Goal: Register for event/course

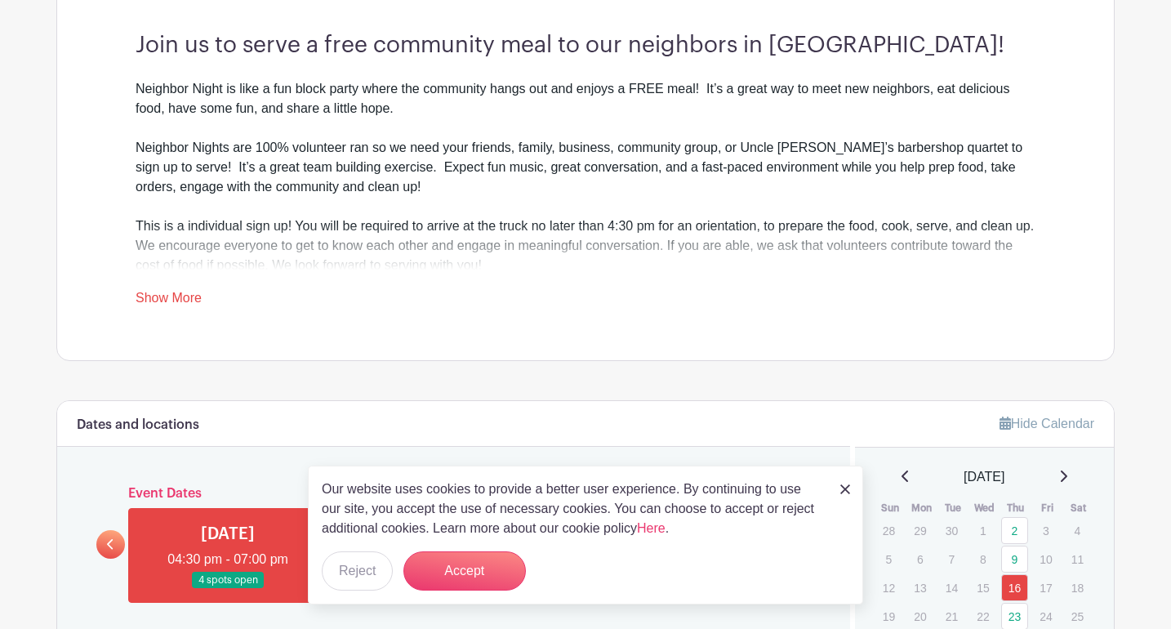
scroll to position [475, 0]
click at [501, 569] on button "Accept" at bounding box center [465, 570] width 123 height 39
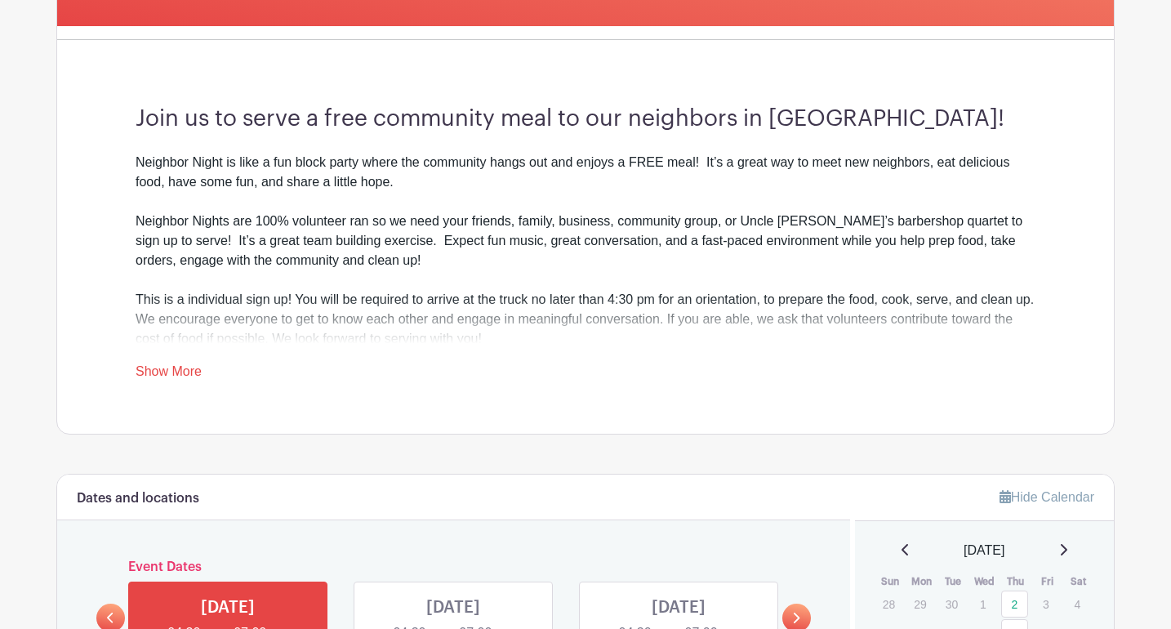
scroll to position [391, 0]
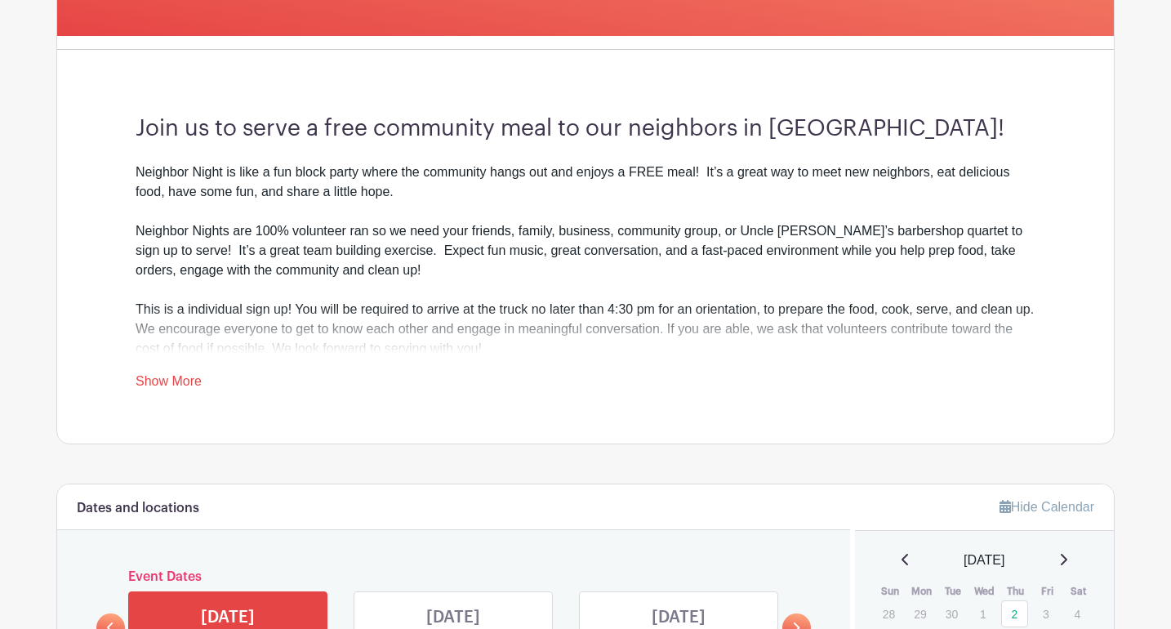
click at [179, 377] on link "Show More" at bounding box center [169, 384] width 66 height 20
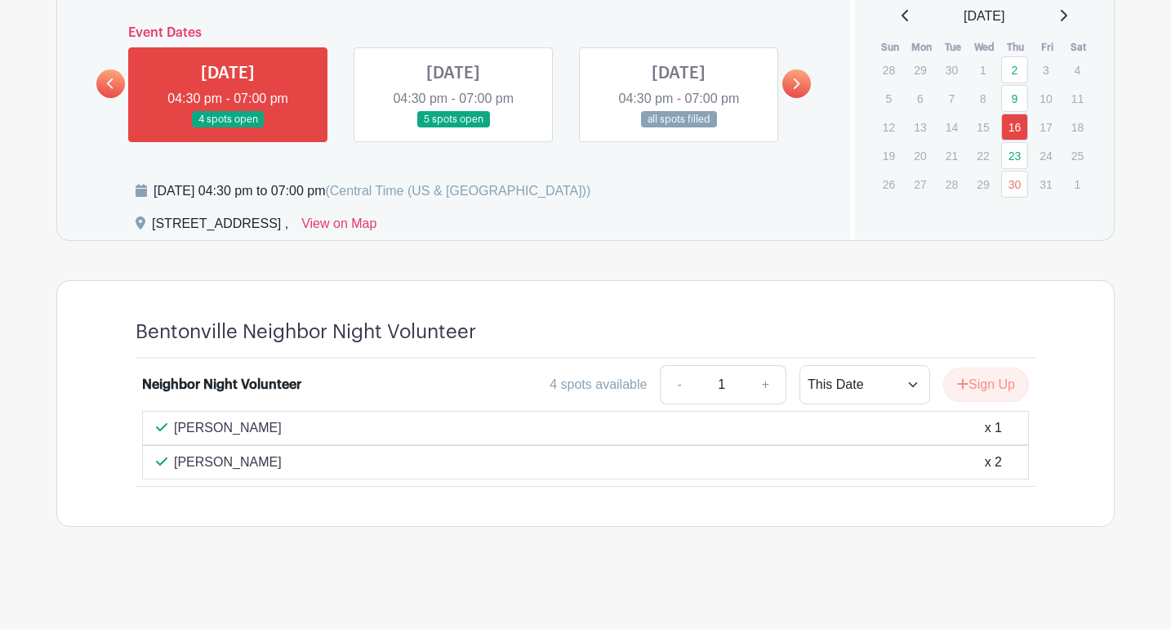
scroll to position [934, 0]
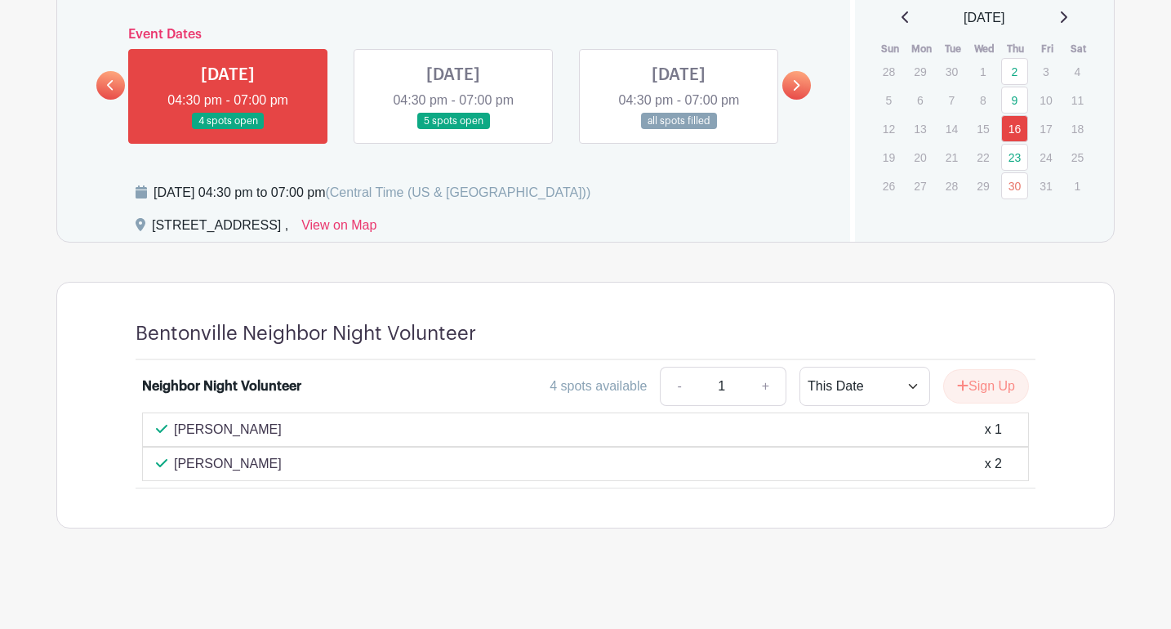
click at [453, 130] on link at bounding box center [453, 130] width 0 height 0
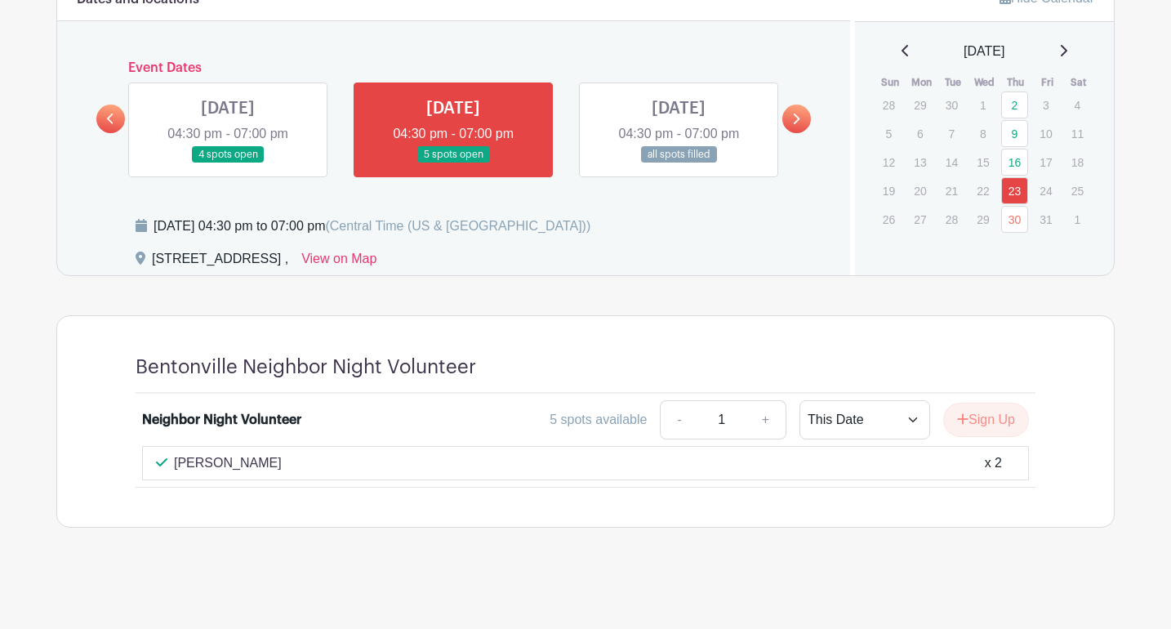
scroll to position [899, 0]
click at [971, 420] on button "Sign Up" at bounding box center [986, 421] width 86 height 34
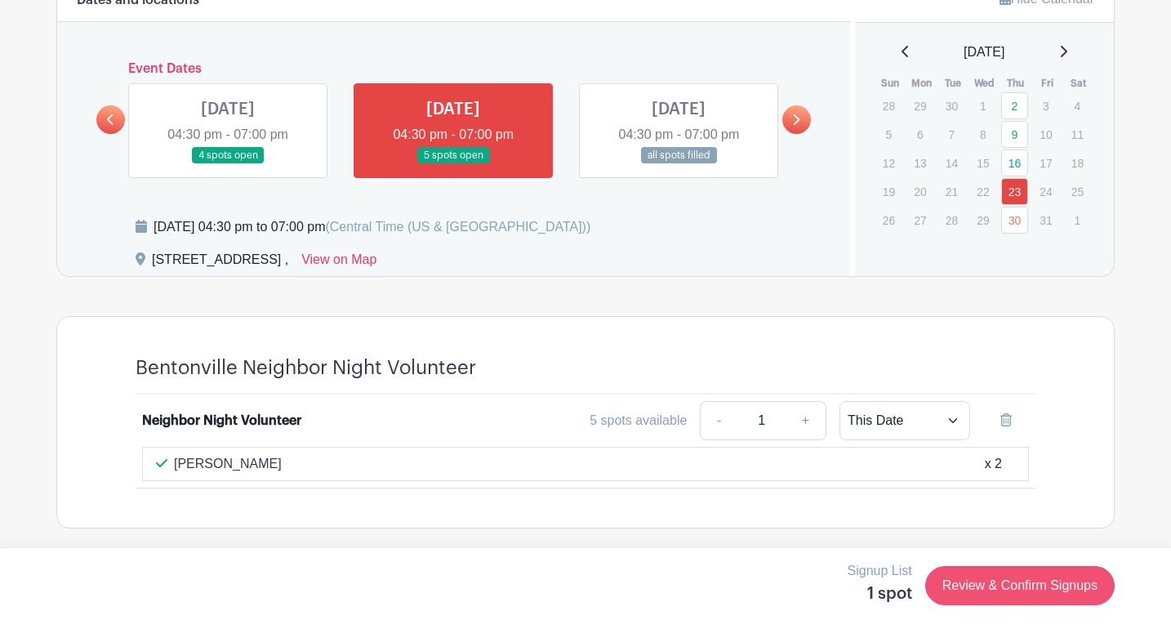
click at [963, 582] on link "Review & Confirm Signups" at bounding box center [1020, 585] width 190 height 39
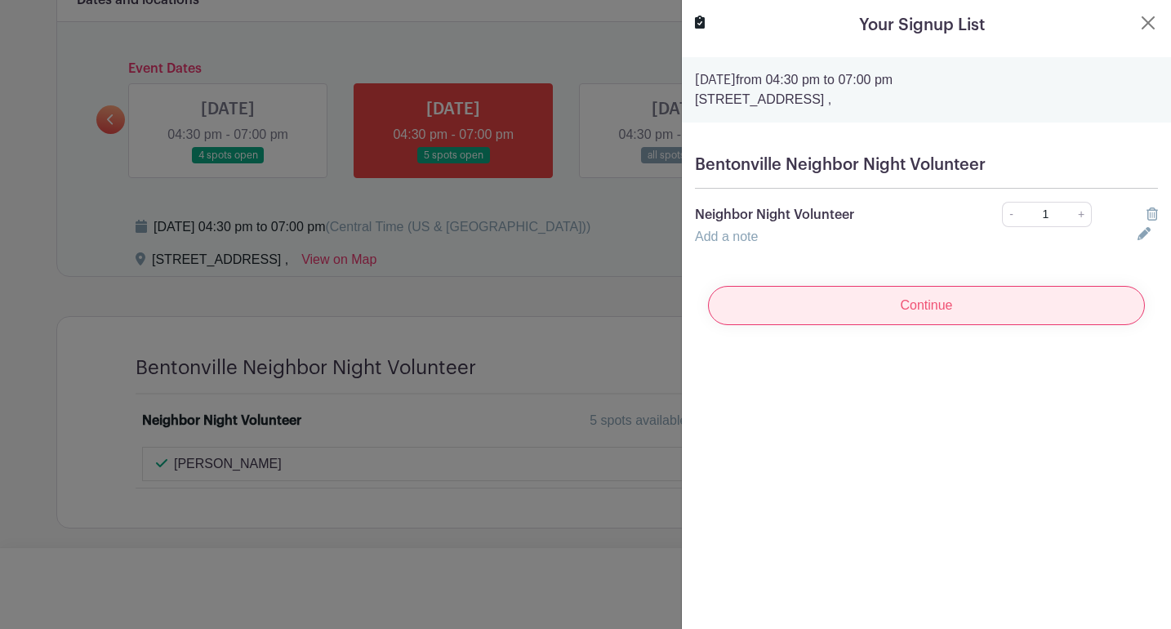
click at [916, 315] on input "Continue" at bounding box center [926, 305] width 437 height 39
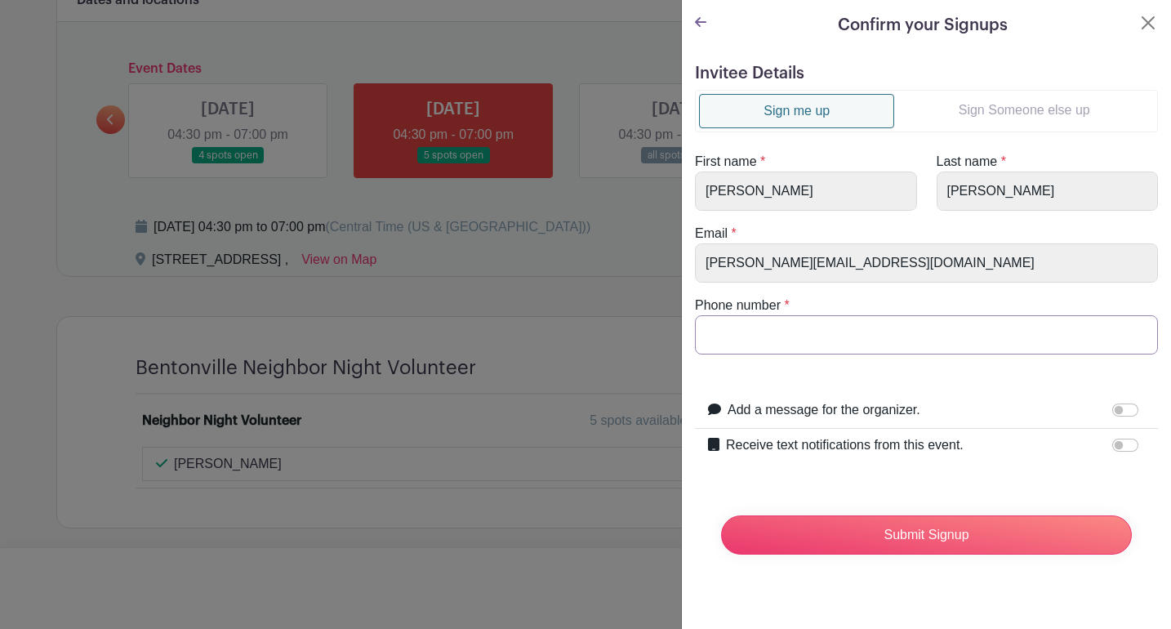
click at [815, 343] on input "Phone number" at bounding box center [926, 334] width 463 height 39
type input "8184717"
type input "8184717800"
click at [1117, 447] on input "Receive text notifications from this event." at bounding box center [1126, 445] width 26 height 13
checkbox input "true"
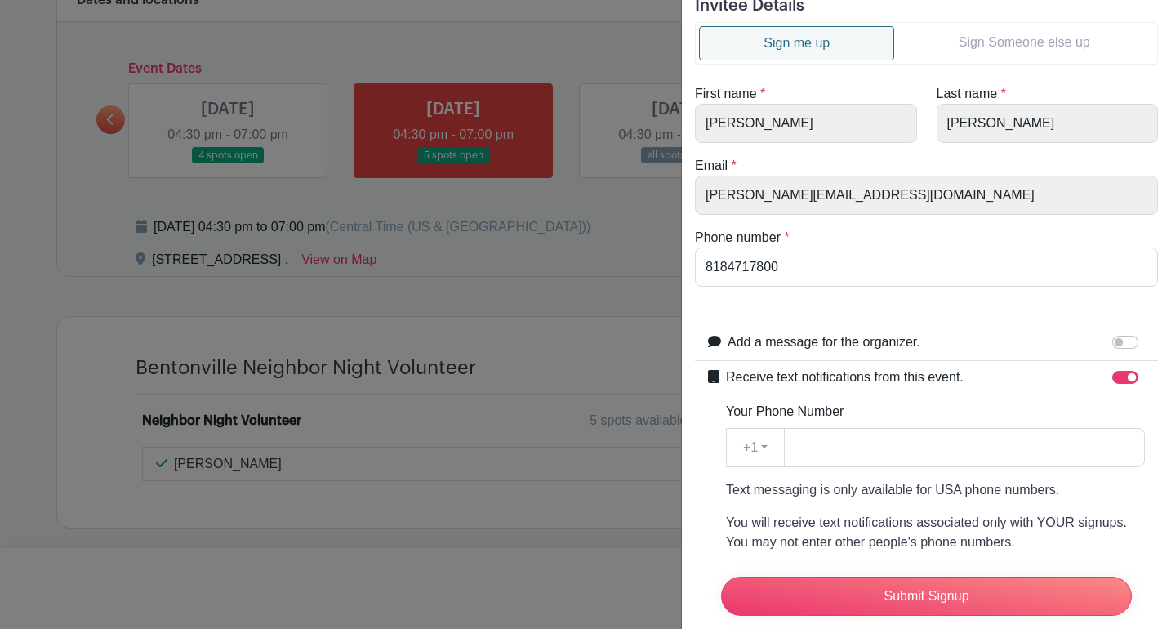
scroll to position [69, 0]
type input "8"
type input "4"
type input "8184717800"
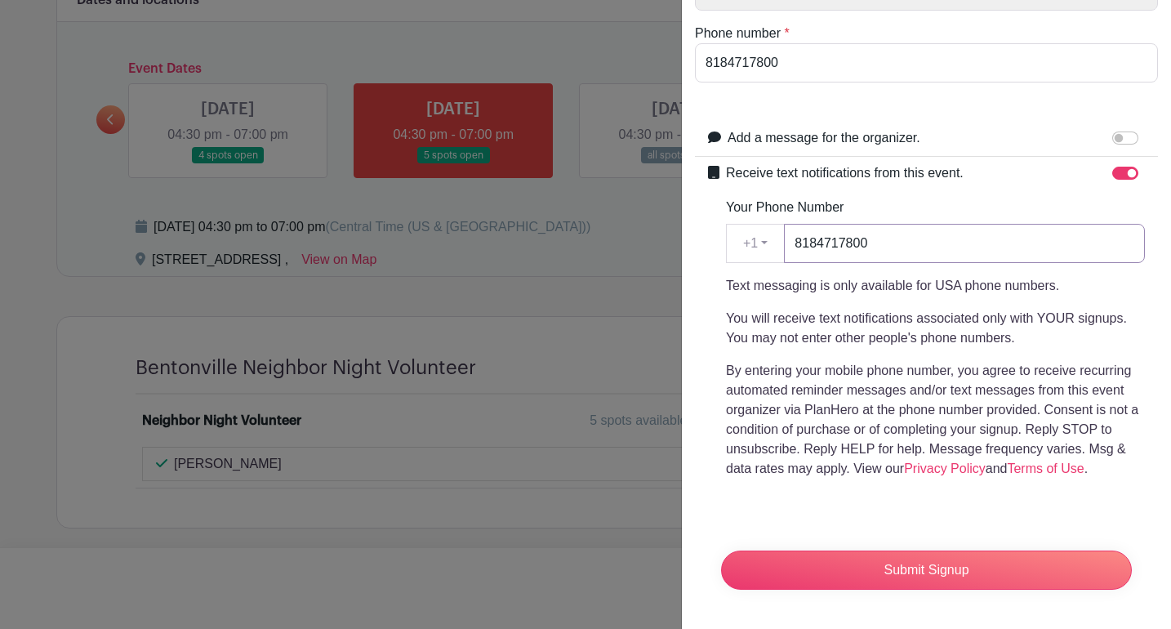
scroll to position [272, 0]
type input "8184717800"
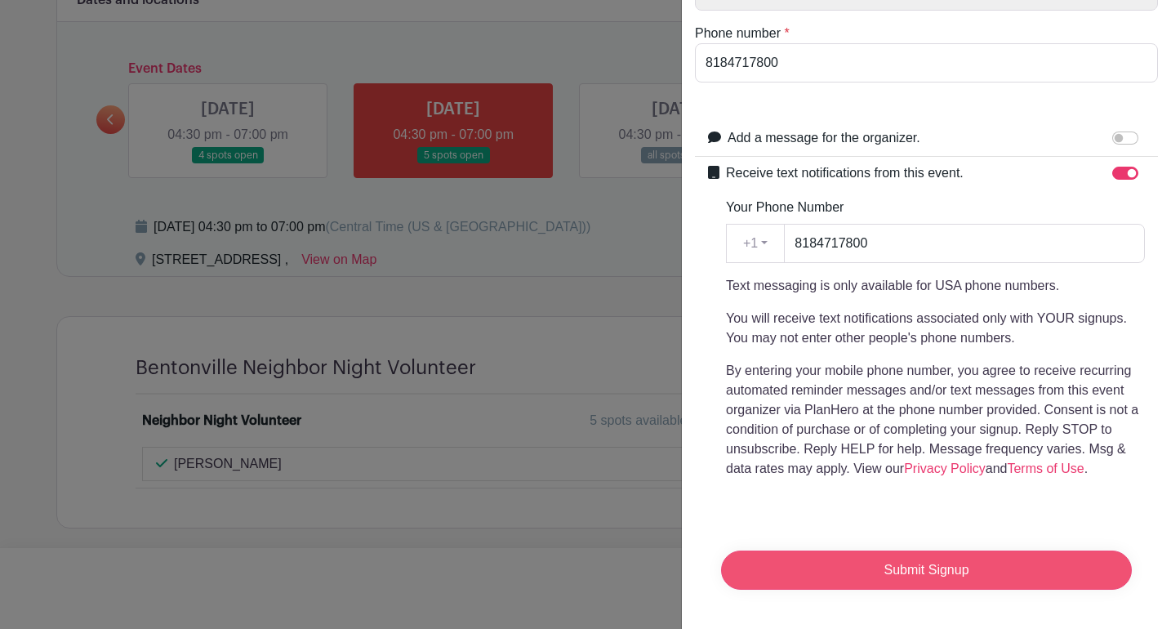
click at [866, 570] on input "Submit Signup" at bounding box center [926, 570] width 411 height 39
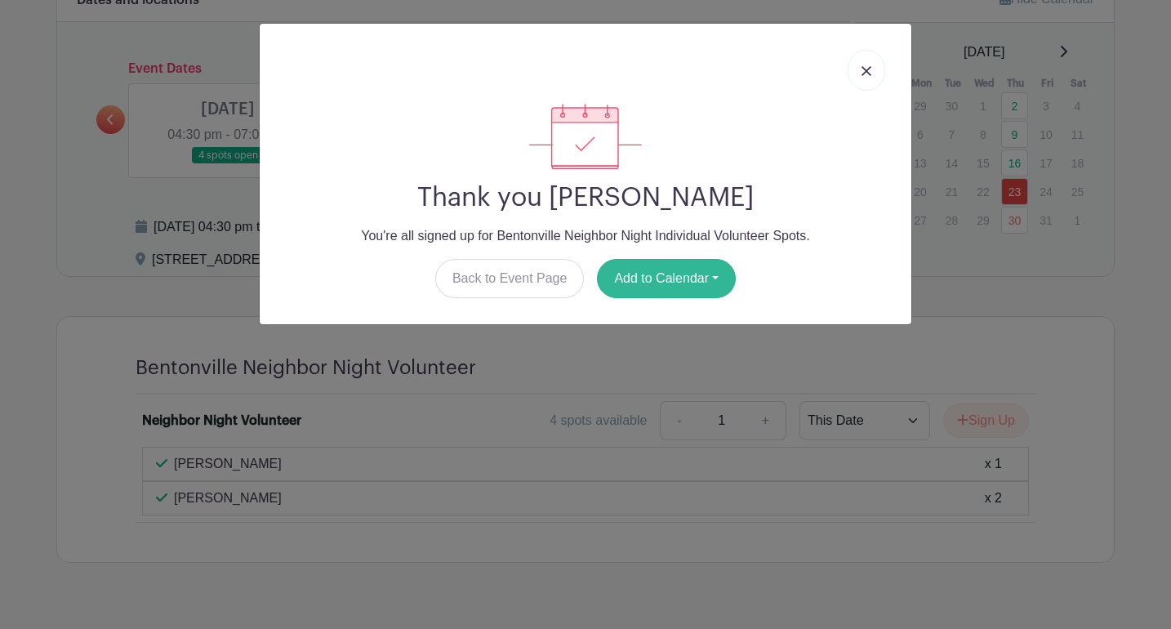
click at [704, 281] on button "Add to Calendar" at bounding box center [666, 278] width 139 height 39
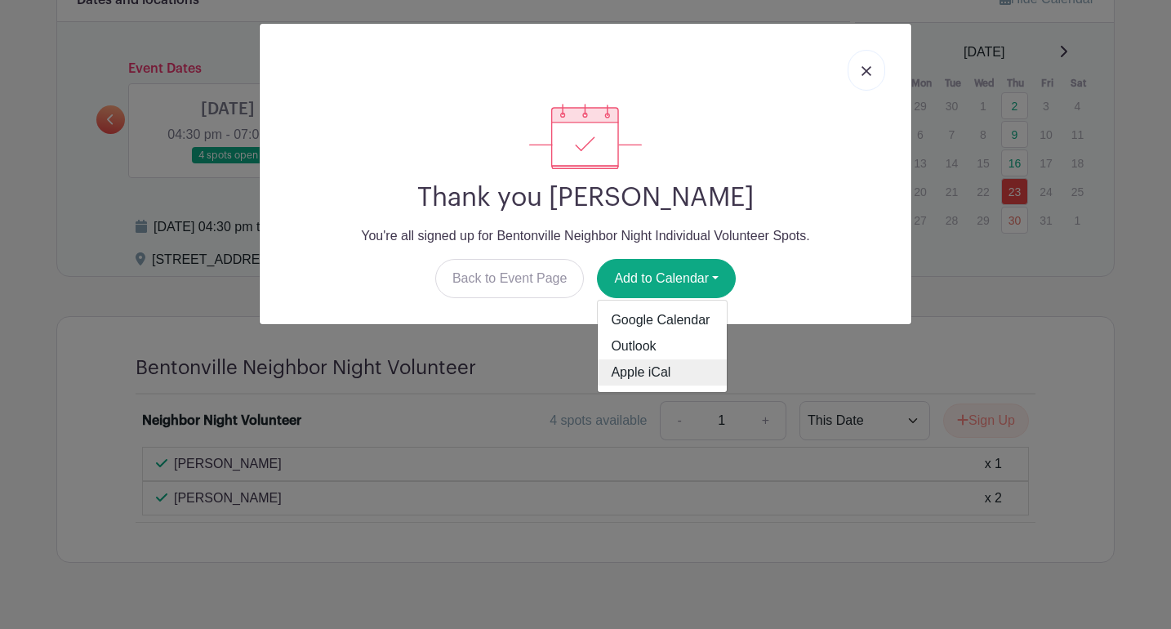
click at [682, 374] on link "Apple iCal" at bounding box center [662, 372] width 129 height 26
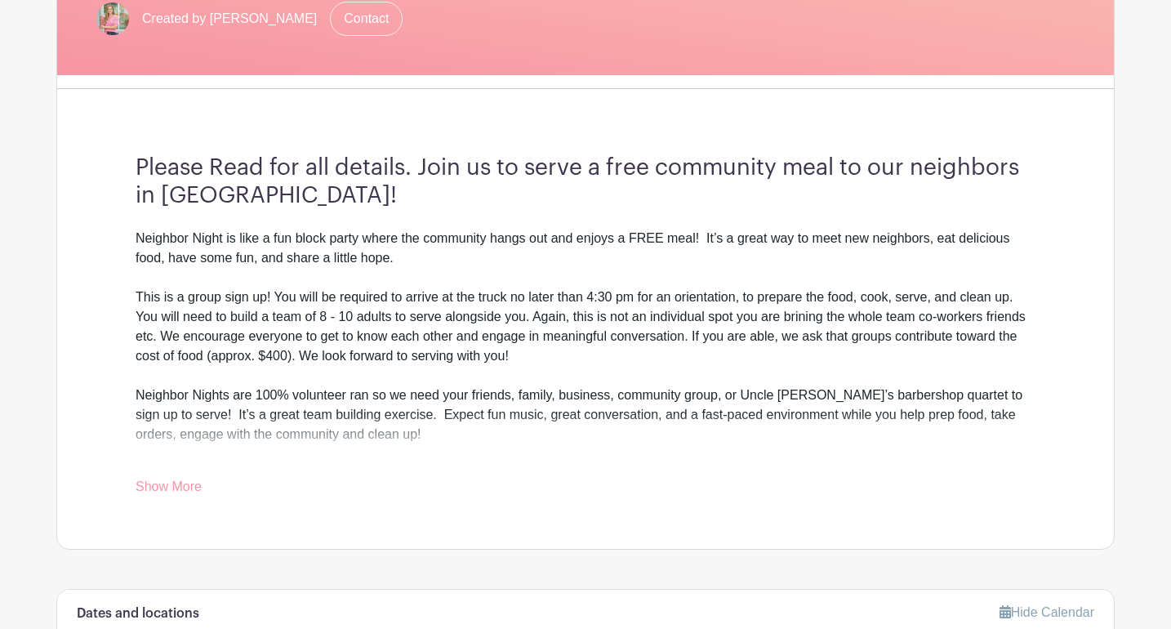
scroll to position [363, 0]
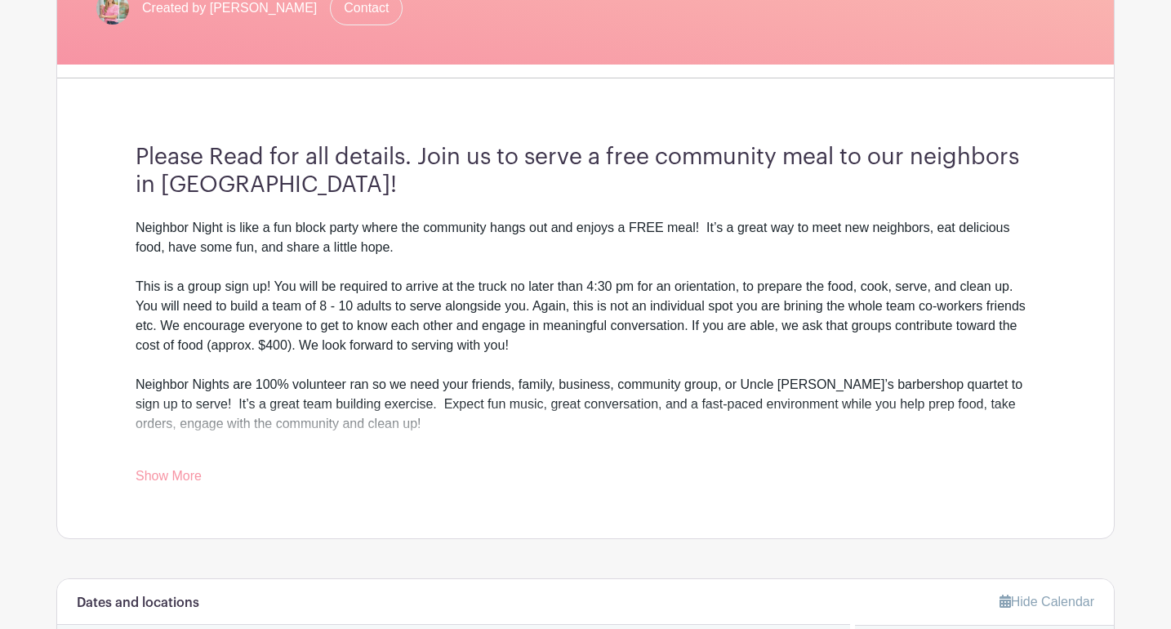
click at [169, 488] on link "Show More" at bounding box center [169, 479] width 66 height 20
click at [176, 479] on link "Show Less" at bounding box center [168, 479] width 64 height 20
click at [185, 475] on link "Show More" at bounding box center [169, 479] width 66 height 20
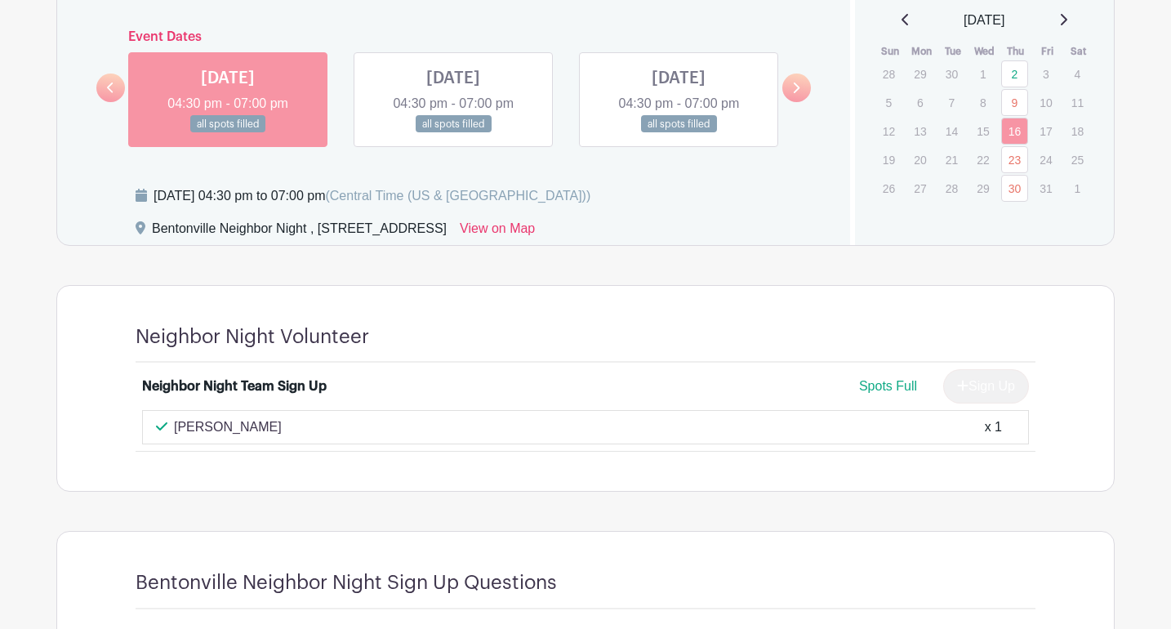
scroll to position [997, 0]
click at [453, 133] on link at bounding box center [453, 133] width 0 height 0
click at [801, 94] on link at bounding box center [797, 88] width 29 height 29
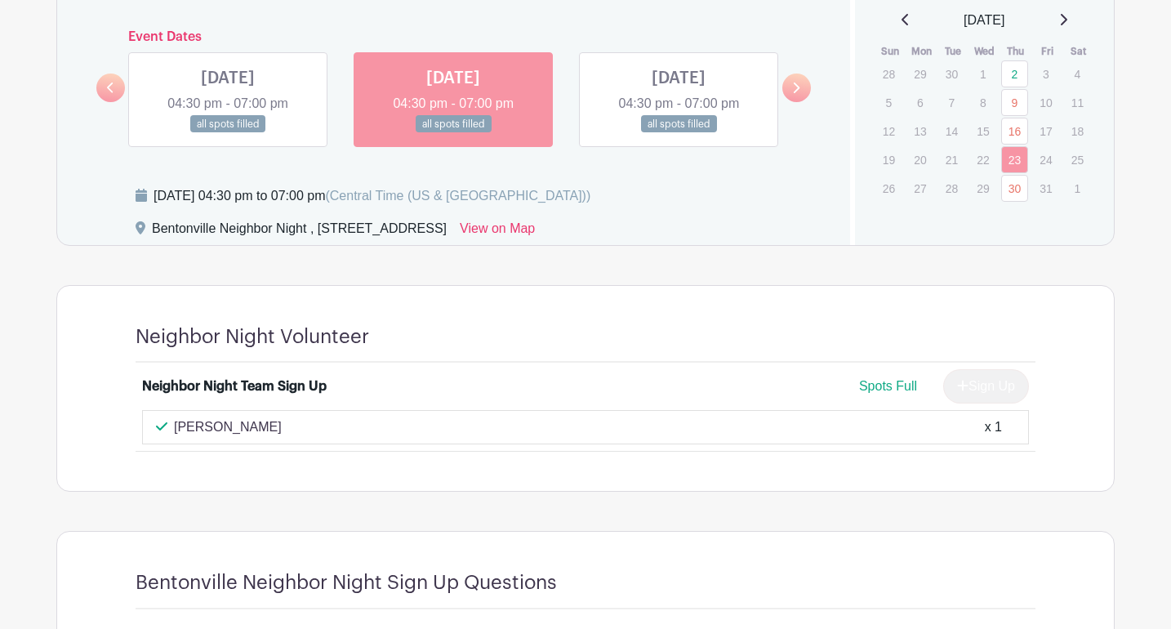
click at [119, 93] on link at bounding box center [110, 88] width 29 height 29
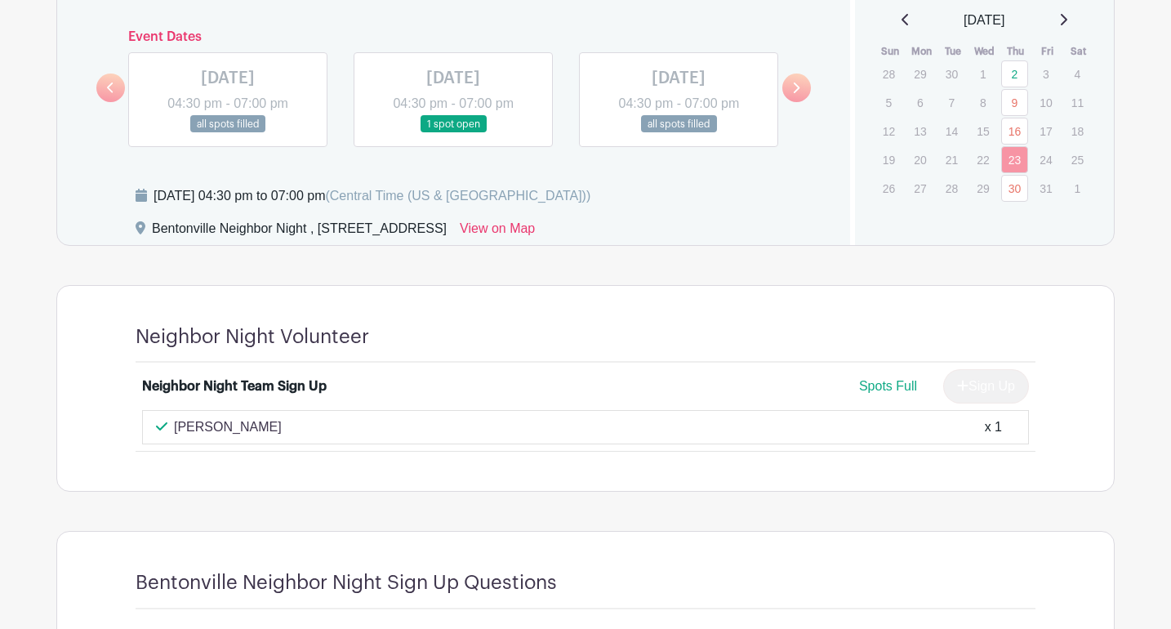
click at [453, 133] on link at bounding box center [453, 133] width 0 height 0
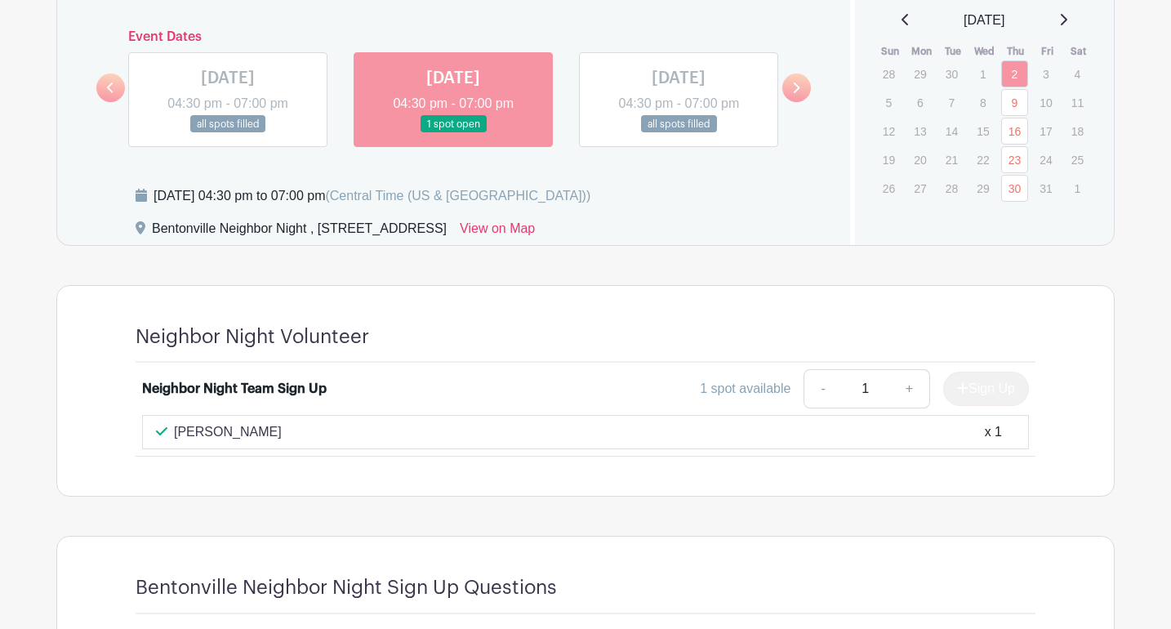
click at [803, 90] on link at bounding box center [797, 88] width 29 height 29
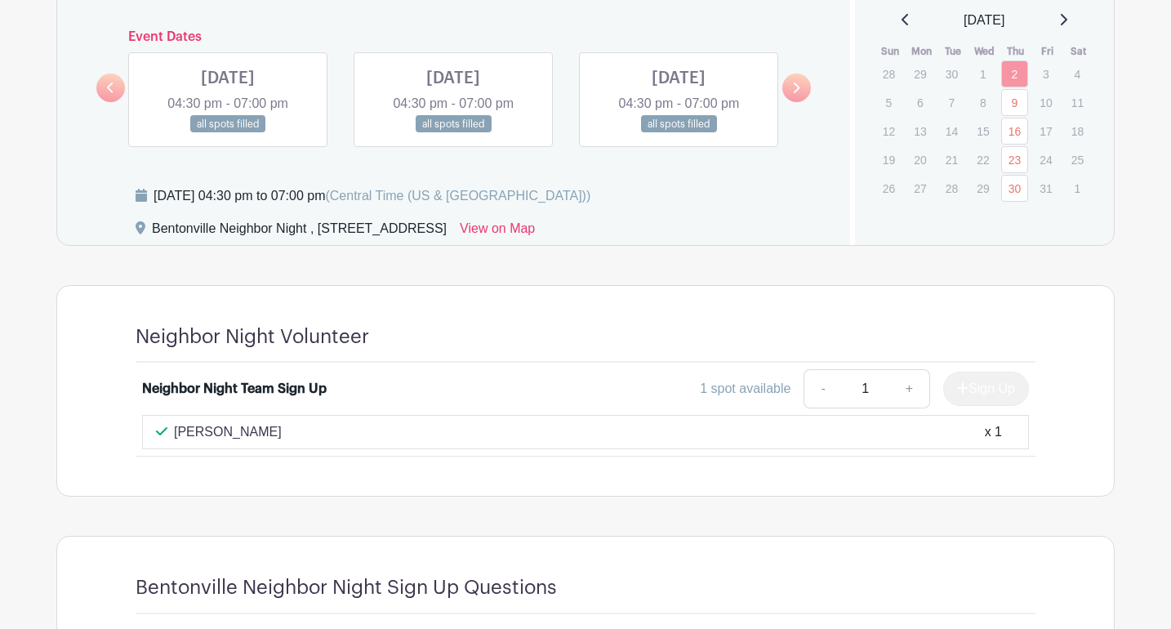
click at [799, 86] on icon at bounding box center [797, 88] width 7 height 11
click at [113, 95] on link at bounding box center [110, 88] width 29 height 29
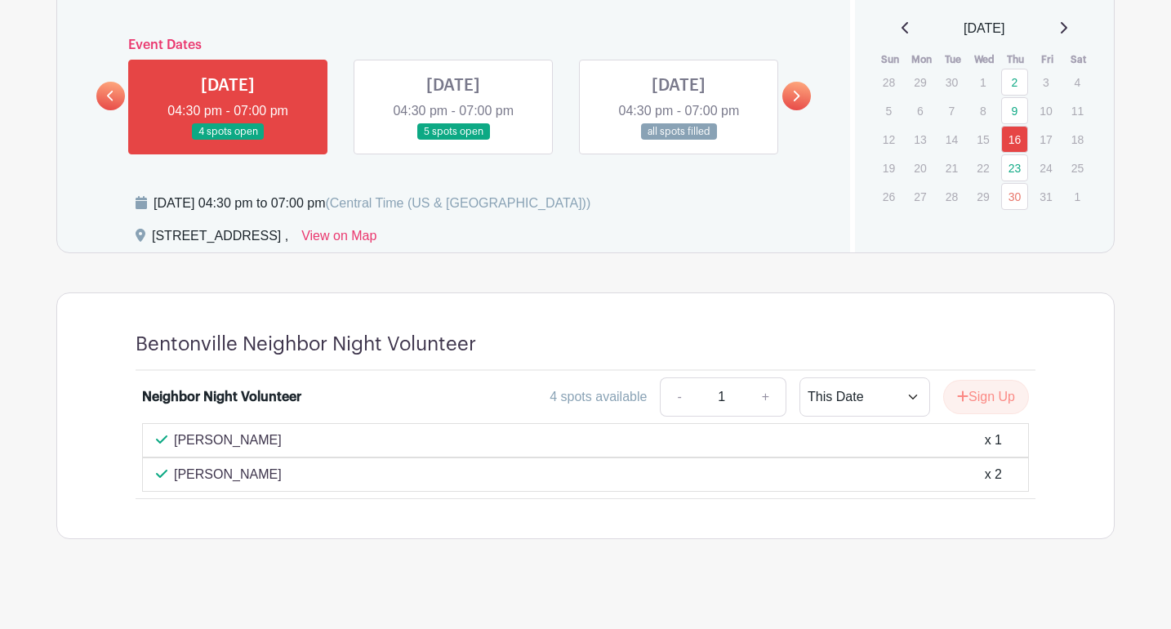
scroll to position [902, 0]
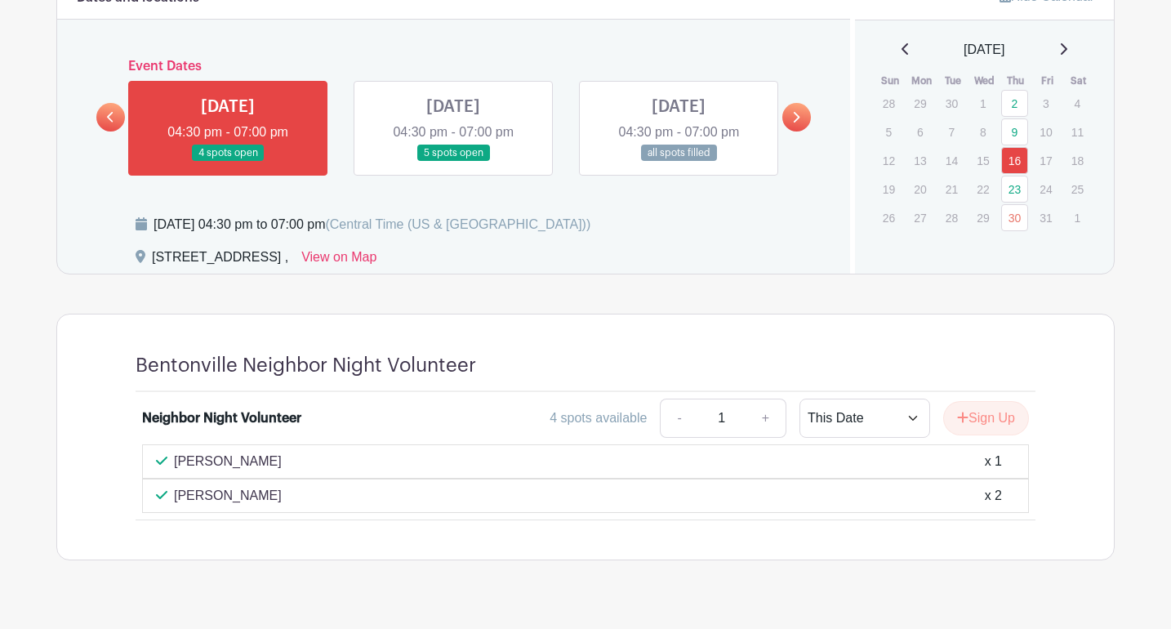
click at [453, 162] on link at bounding box center [453, 162] width 0 height 0
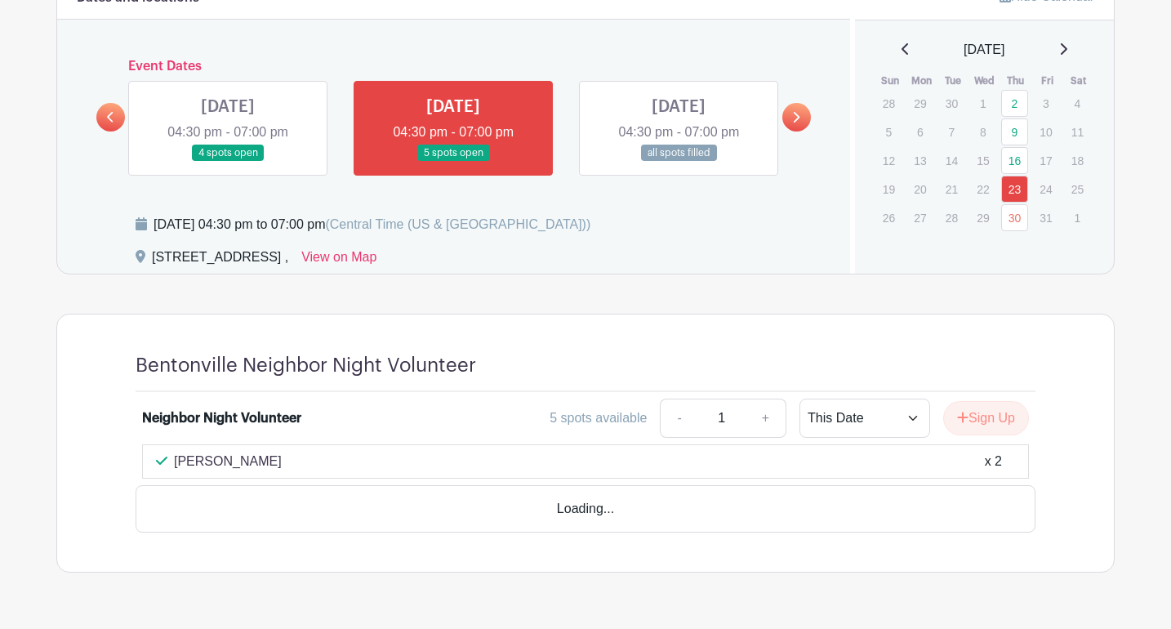
scroll to position [899, 0]
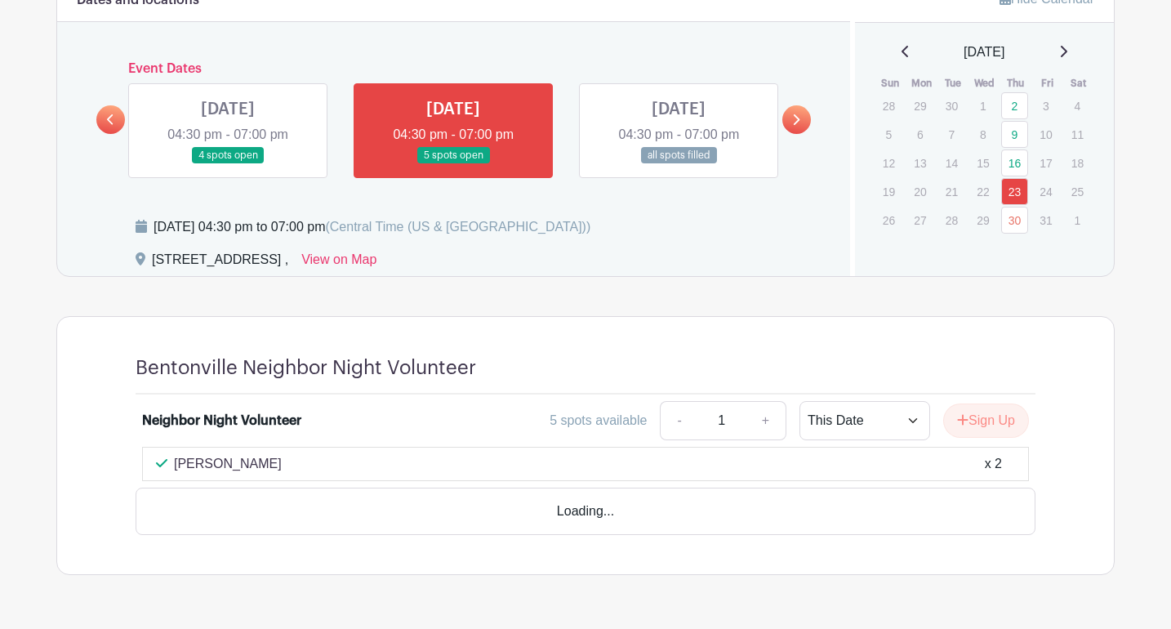
click at [453, 164] on link at bounding box center [453, 164] width 0 height 0
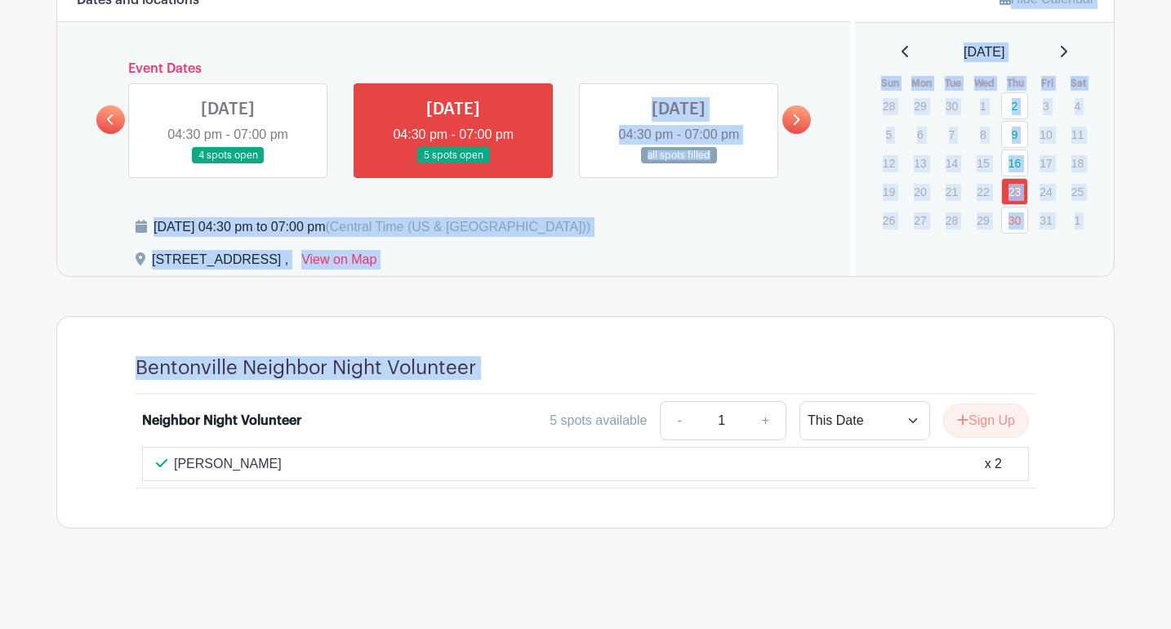
drag, startPoint x: 693, startPoint y: 392, endPoint x: 472, endPoint y: 150, distance: 327.3
click at [472, 152] on turbo-frame "Dates and locations Event Dates THU Oct 17, 2024 04:00 pm - 07:00 pm 18 spots o…" at bounding box center [585, 251] width 1059 height 553
click at [453, 164] on link at bounding box center [453, 164] width 0 height 0
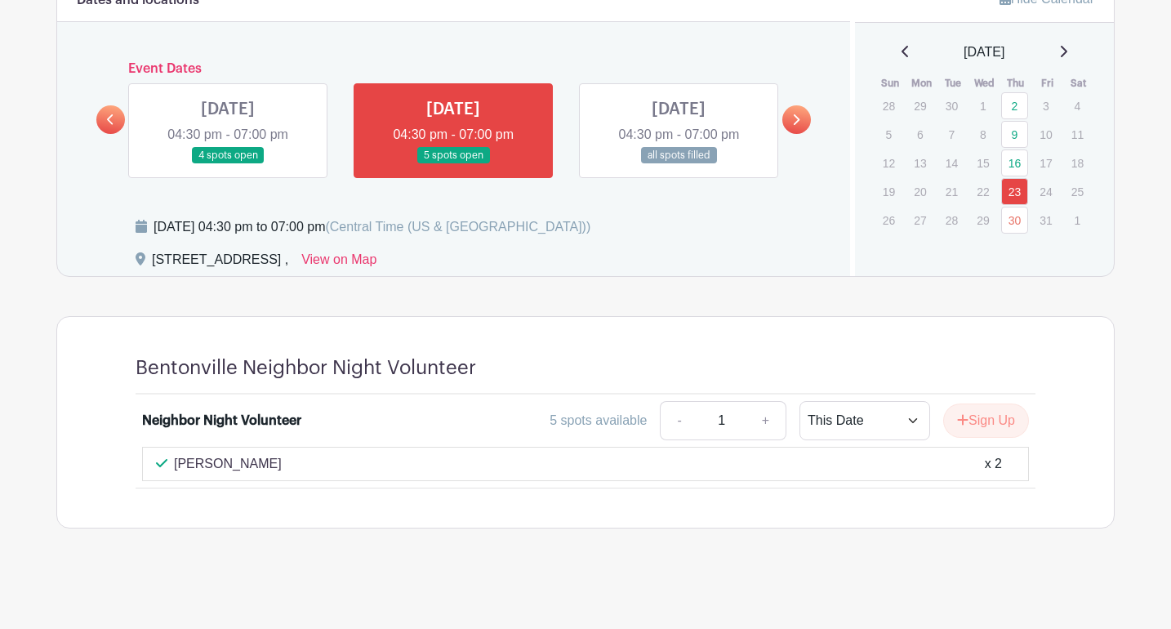
click at [453, 164] on link at bounding box center [453, 164] width 0 height 0
click at [978, 417] on button "Sign Up" at bounding box center [986, 421] width 86 height 34
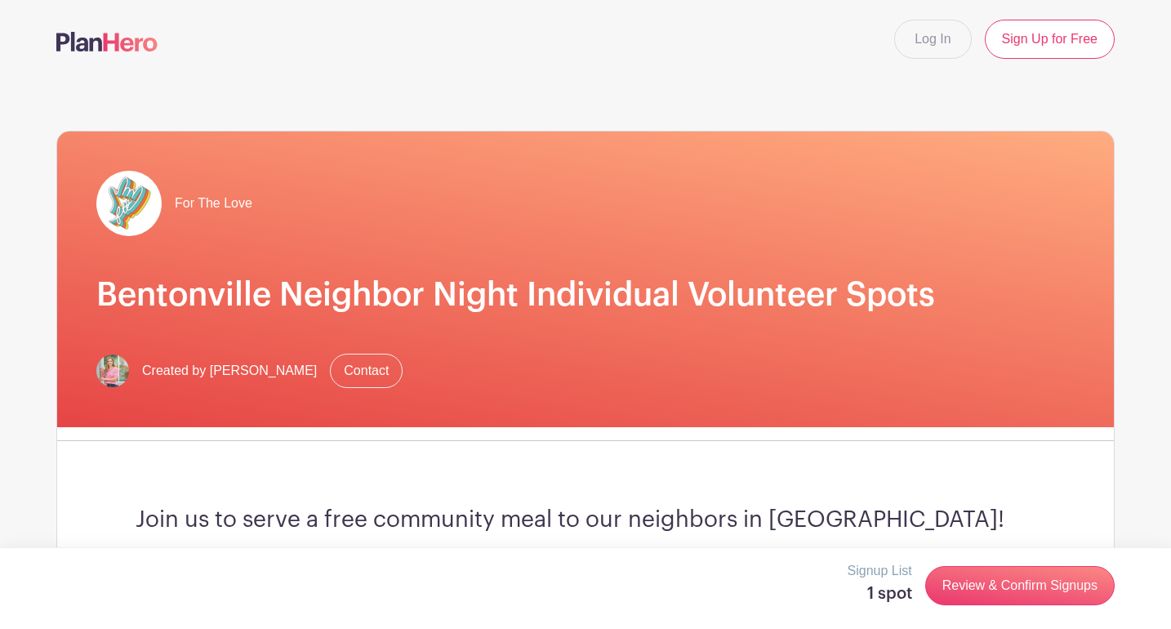
scroll to position [0, 0]
click at [1022, 39] on link "Sign Up for Free" at bounding box center [1050, 39] width 130 height 39
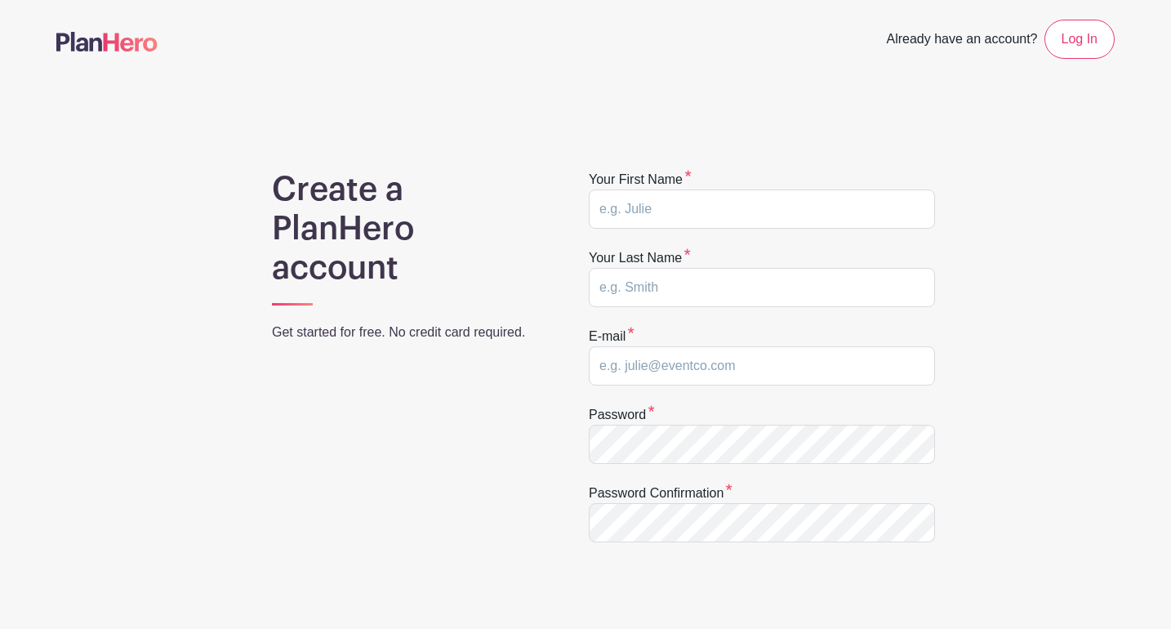
click at [669, 232] on form "Your first name Your last name E-mail Password Password confirmation CREATE MY …" at bounding box center [762, 427] width 346 height 515
type input "Josh"
type input "Dunahoo"
type input "b"
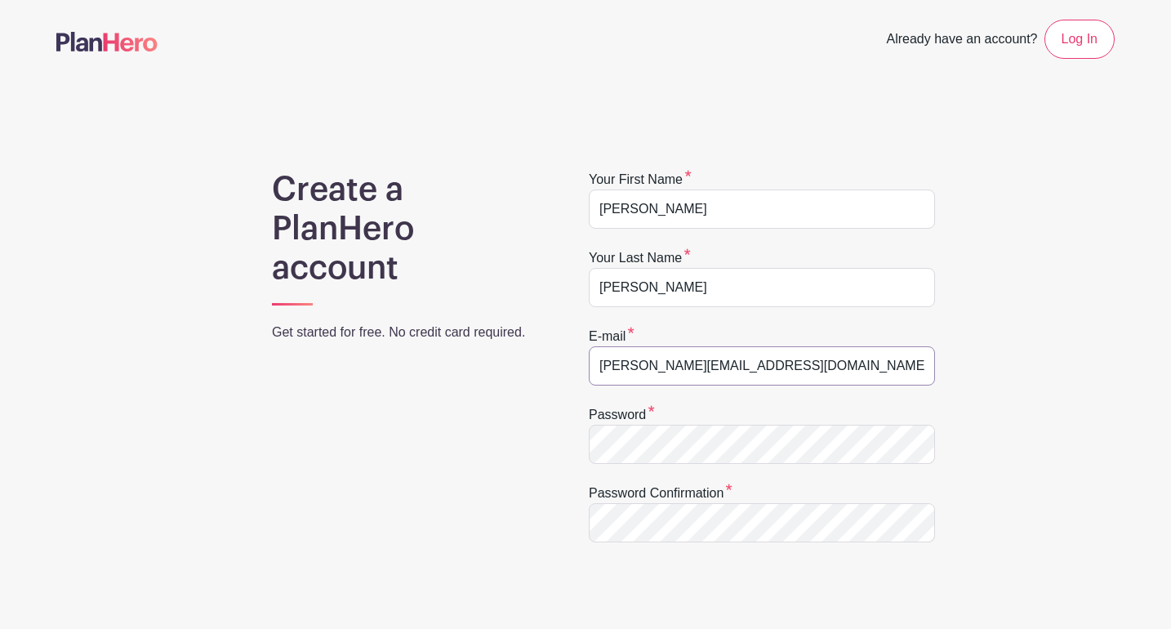
type input "josh@breadandwine.church"
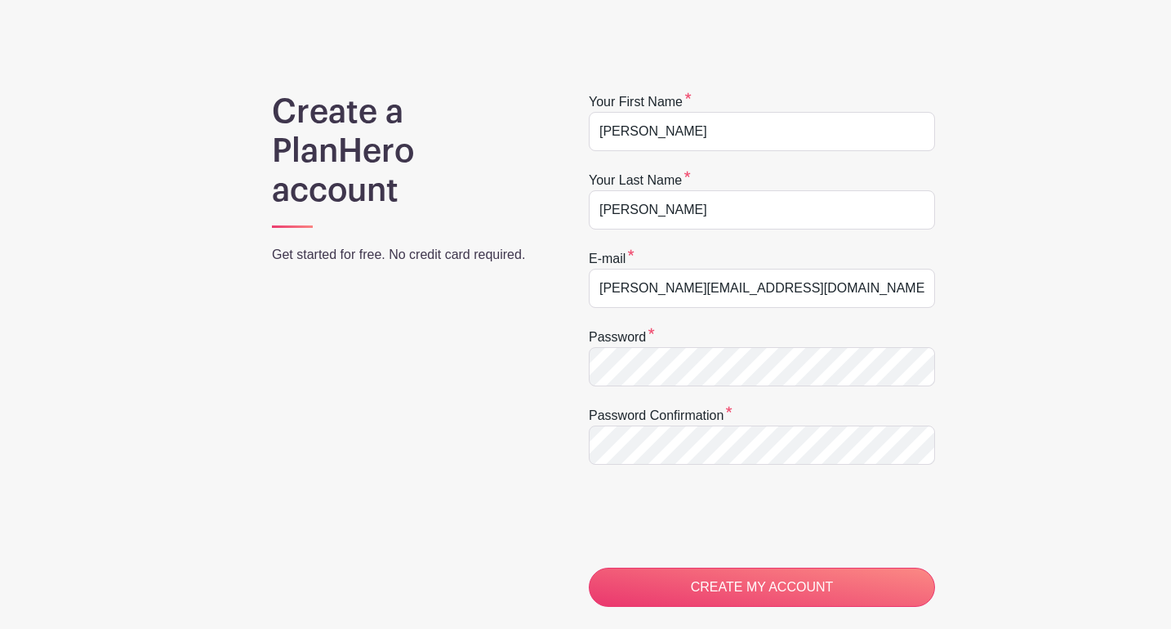
scroll to position [145, 0]
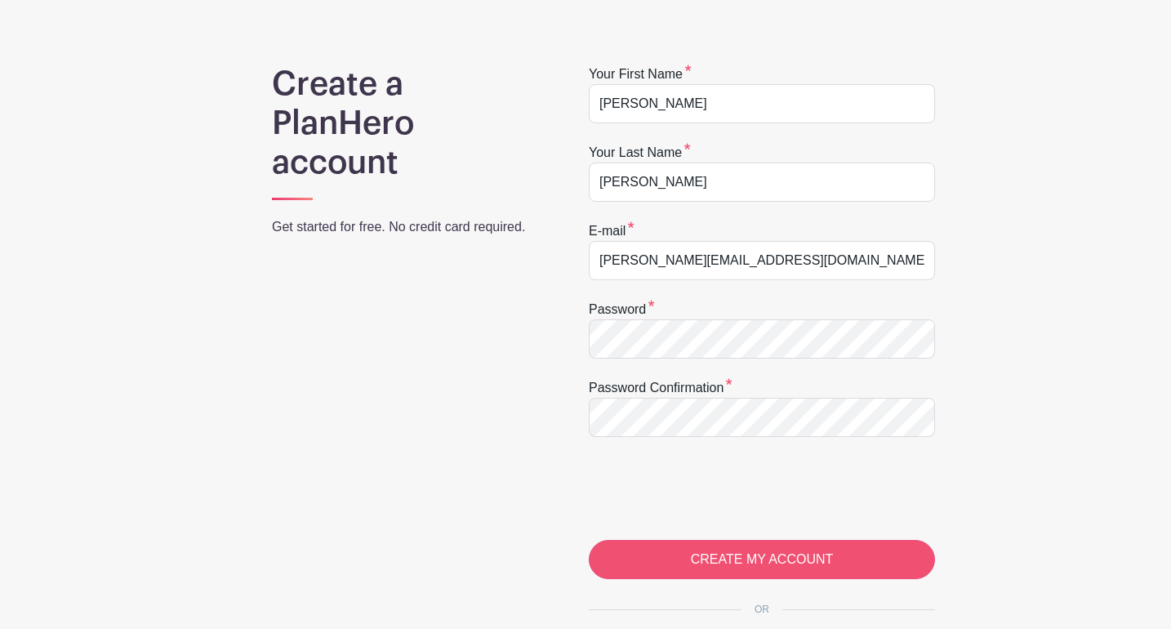
click at [655, 553] on input "CREATE MY ACCOUNT" at bounding box center [762, 559] width 346 height 39
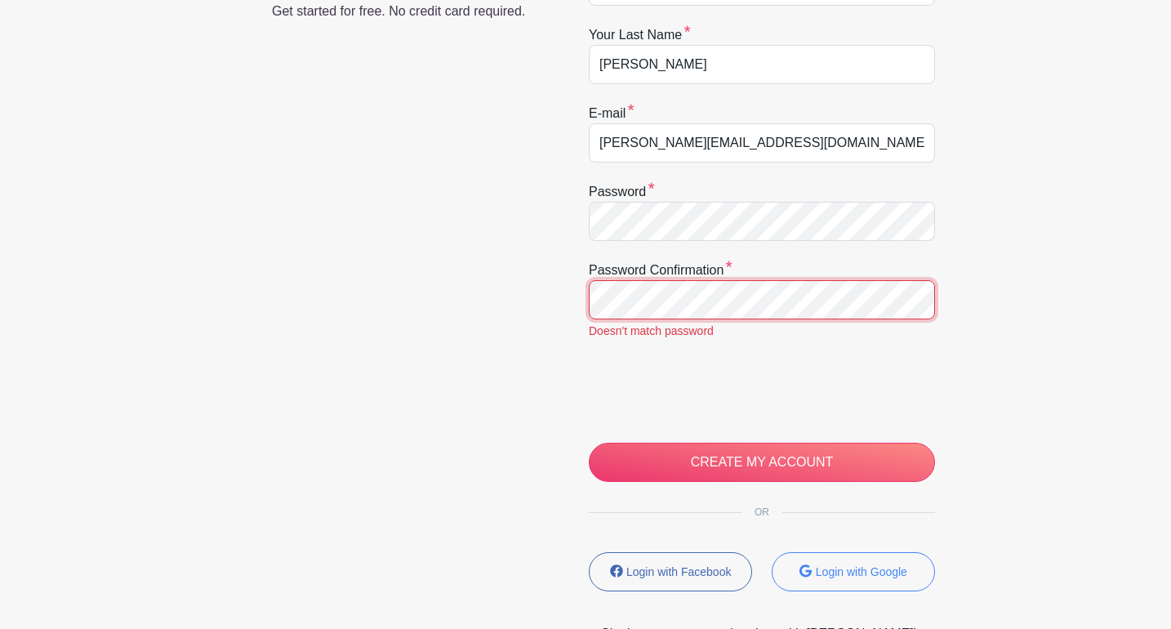
scroll to position [408, 0]
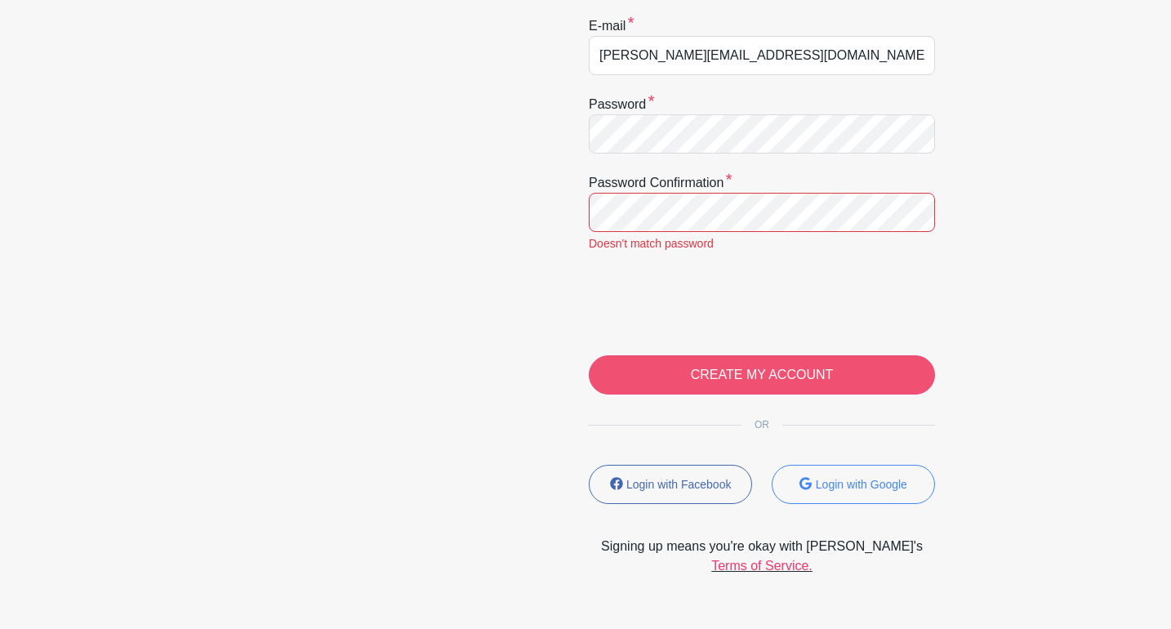
click at [673, 363] on input "CREATE MY ACCOUNT" at bounding box center [762, 374] width 346 height 39
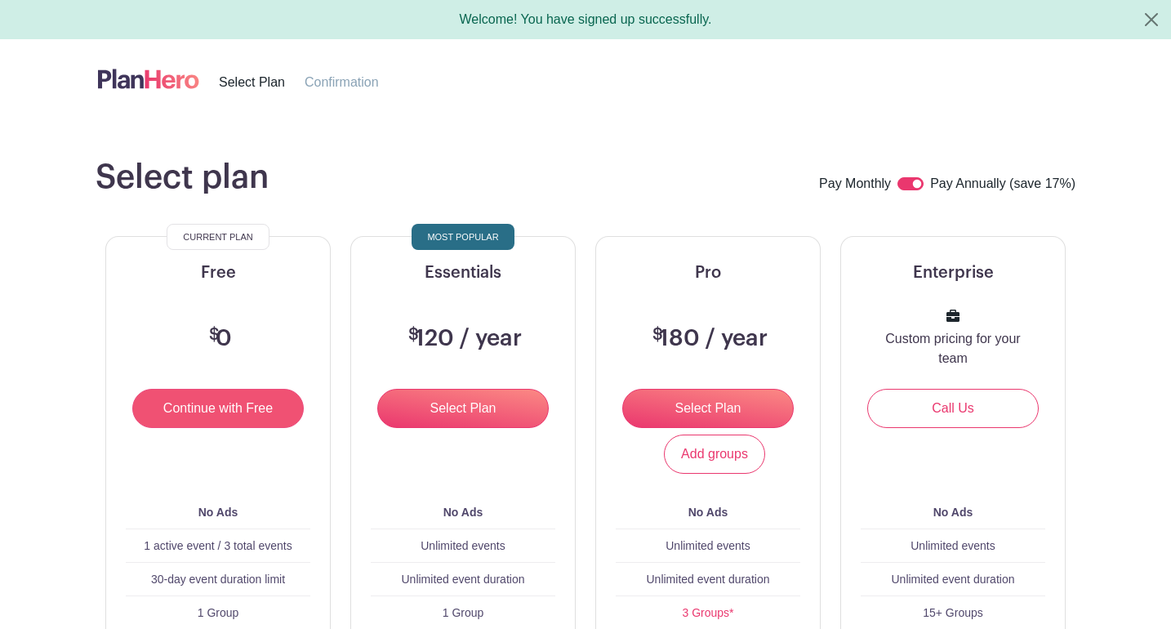
click at [237, 413] on input "Continue with Free" at bounding box center [218, 408] width 172 height 39
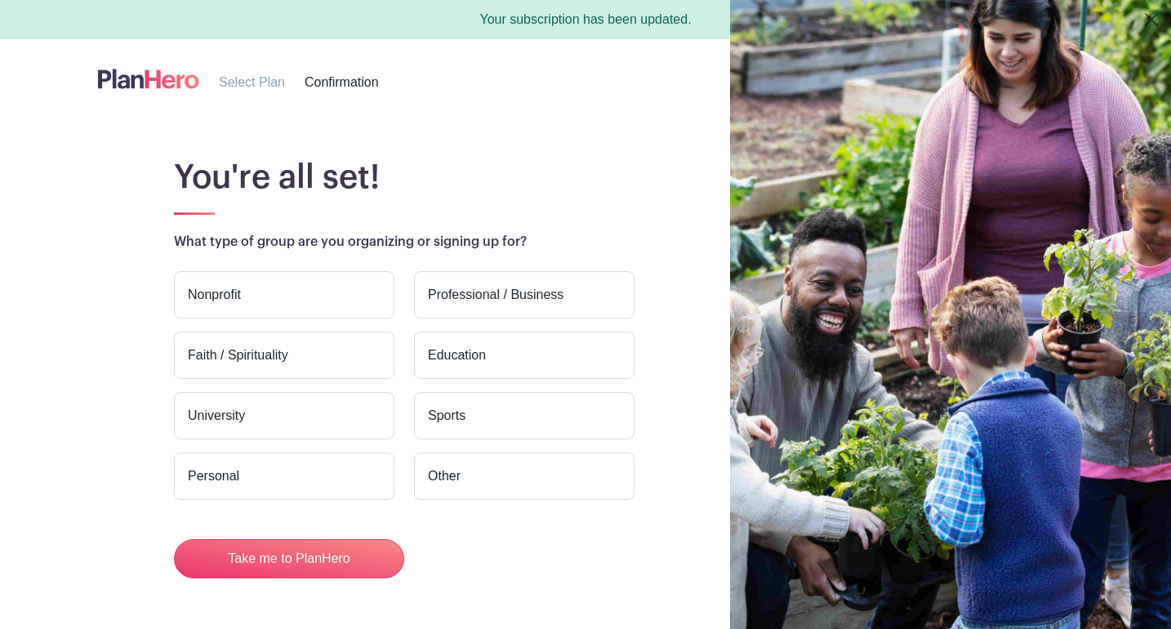
click at [264, 351] on label "Faith / Spirituality" at bounding box center [284, 355] width 221 height 47
click at [0, 0] on input "Faith / Spirituality" at bounding box center [0, 0] width 0 height 0
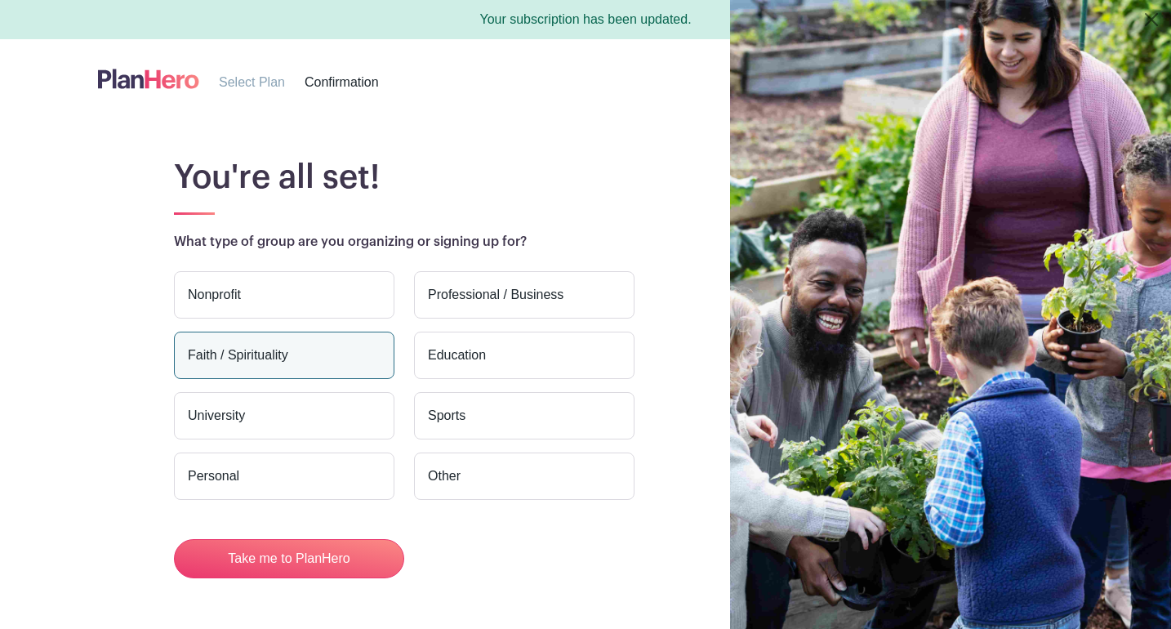
click at [368, 310] on label "Nonprofit" at bounding box center [284, 294] width 221 height 47
click at [0, 0] on input "Nonprofit" at bounding box center [0, 0] width 0 height 0
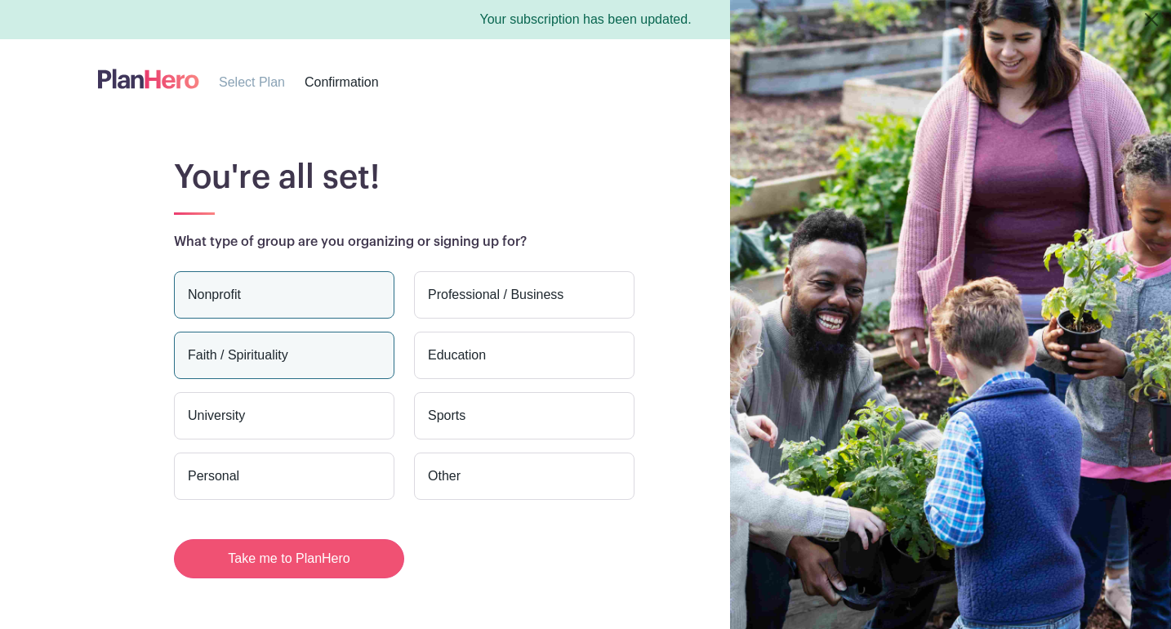
click at [338, 577] on button "Take me to PlanHero" at bounding box center [289, 558] width 230 height 39
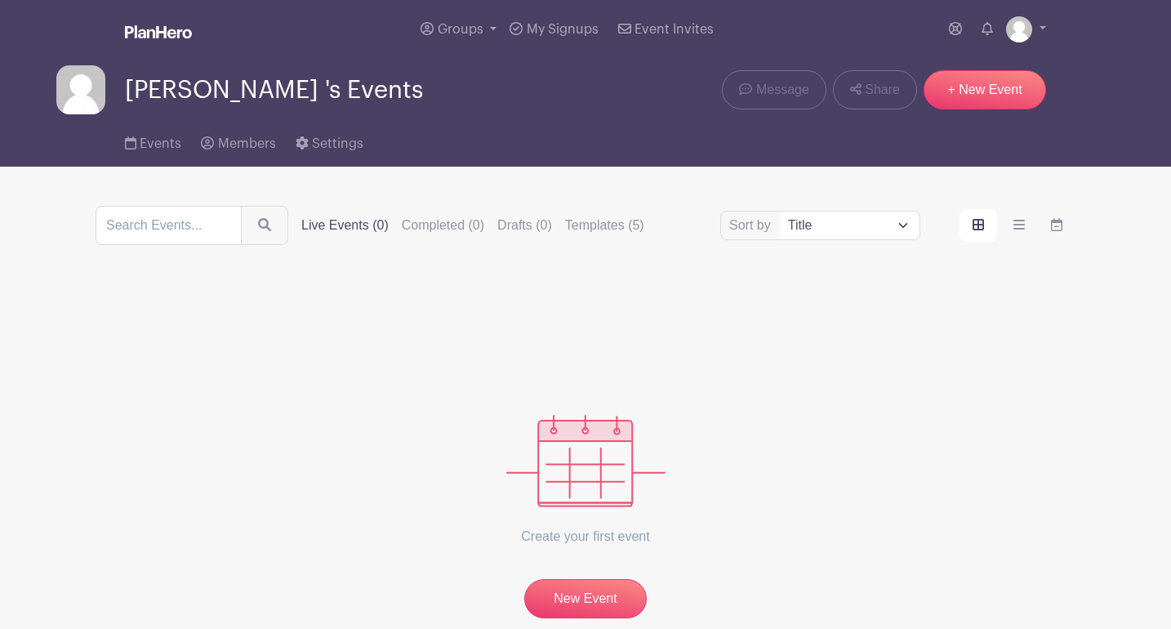
click at [337, 559] on div "Create your first event New Event" at bounding box center [586, 451] width 980 height 334
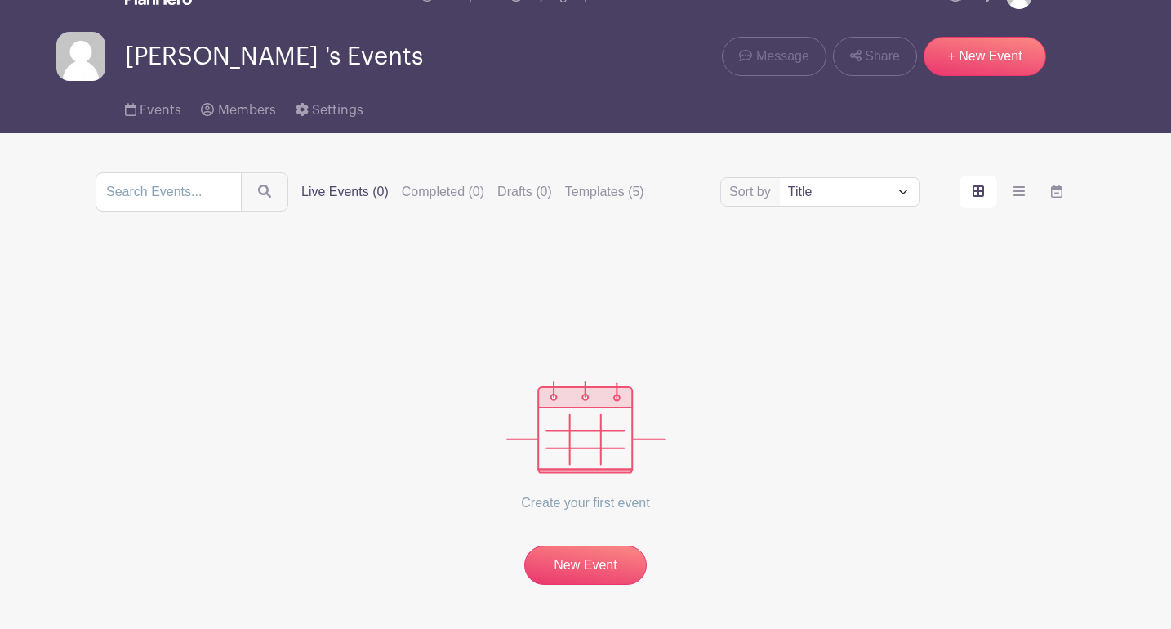
scroll to position [35, 0]
